Goal: Task Accomplishment & Management: Manage account settings

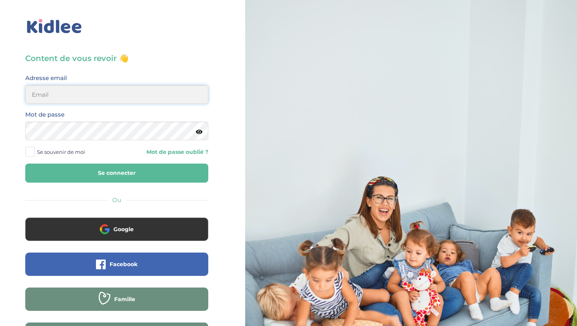
click at [61, 99] on input "email" at bounding box center [116, 94] width 183 height 19
type input "alice.dubois69@gmail.com"
click at [199, 134] on icon at bounding box center [199, 132] width 7 height 6
click at [131, 177] on button "Se connecter" at bounding box center [116, 173] width 183 height 19
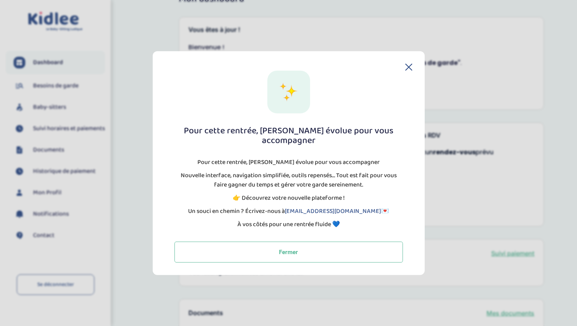
scroll to position [24, 0]
click at [413, 65] on div "Pour cette rentrée, Kidlee évolue pour vous accompagner Pour cette rentrée, Kid…" at bounding box center [289, 163] width 272 height 224
click at [413, 81] on div "Pour cette rentrée, Kidlee évolue pour vous accompagner Pour cette rentrée, Kid…" at bounding box center [289, 163] width 272 height 224
click at [409, 76] on div "Pour cette rentrée, Kidlee évolue pour vous accompagner Pour cette rentrée, Kid…" at bounding box center [288, 166] width 247 height 192
click at [405, 68] on div "Pour cette rentrée, Kidlee évolue pour vous accompagner Pour cette rentrée, Kid…" at bounding box center [289, 163] width 272 height 224
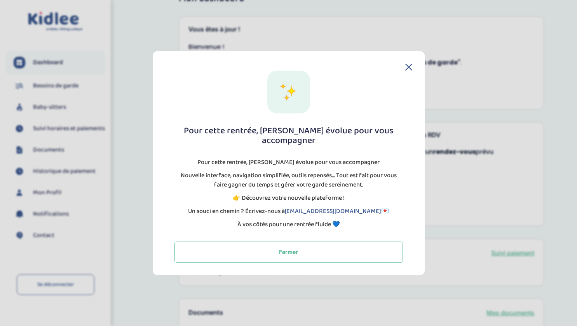
click at [408, 70] on icon at bounding box center [409, 67] width 6 height 6
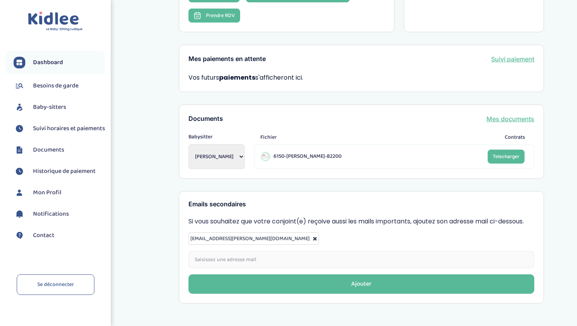
scroll to position [225, 0]
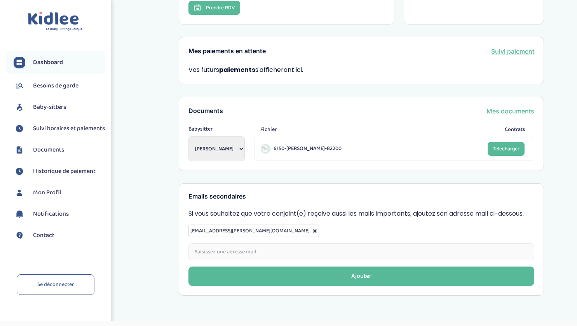
click at [58, 176] on span "Historique de paiement" at bounding box center [64, 171] width 63 height 9
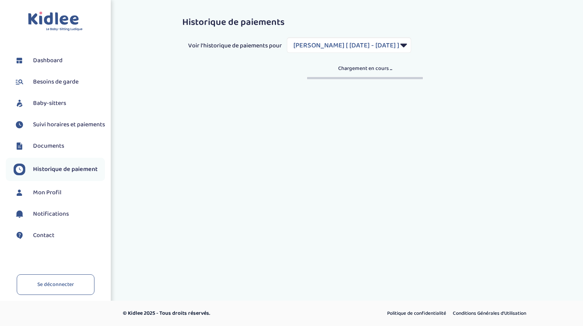
select select "1877"
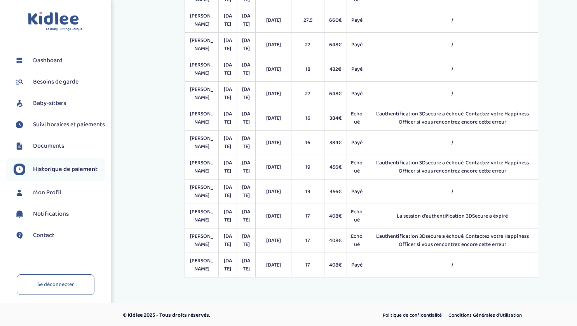
scroll to position [181, 0]
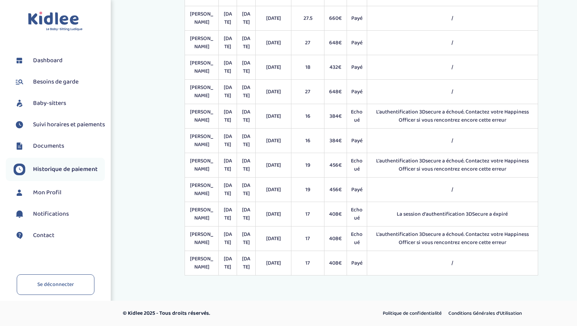
click at [33, 99] on span "Baby-sitters" at bounding box center [49, 103] width 33 height 9
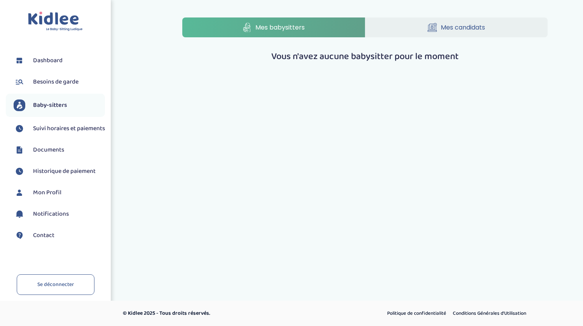
click at [416, 30] on link "Mes candidats" at bounding box center [456, 27] width 183 height 20
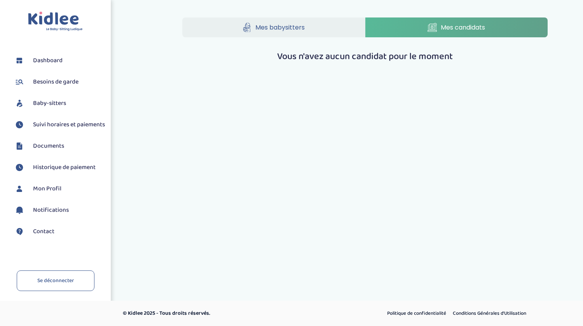
click at [57, 86] on span "Besoins de garde" at bounding box center [55, 81] width 45 height 9
